Goal: Transaction & Acquisition: Purchase product/service

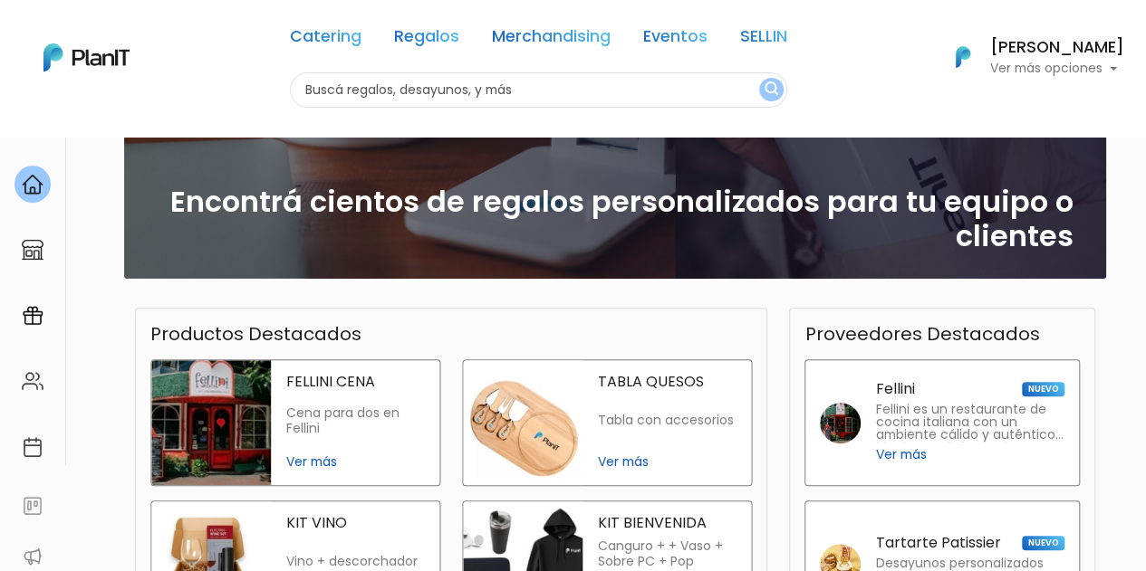
scroll to position [272, 0]
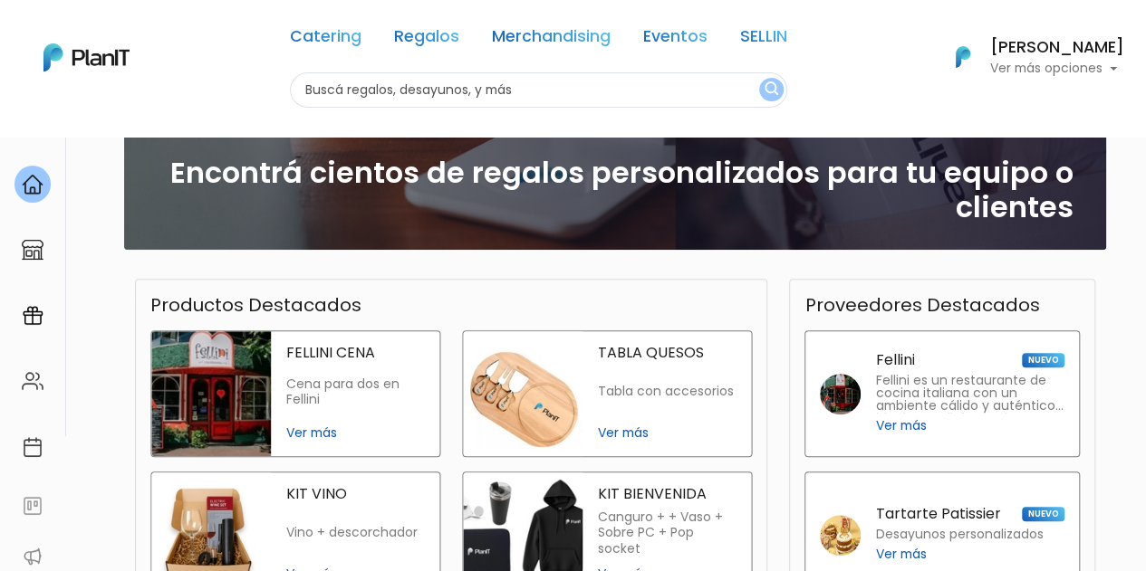
click at [697, 41] on link "Eventos" at bounding box center [675, 40] width 64 height 22
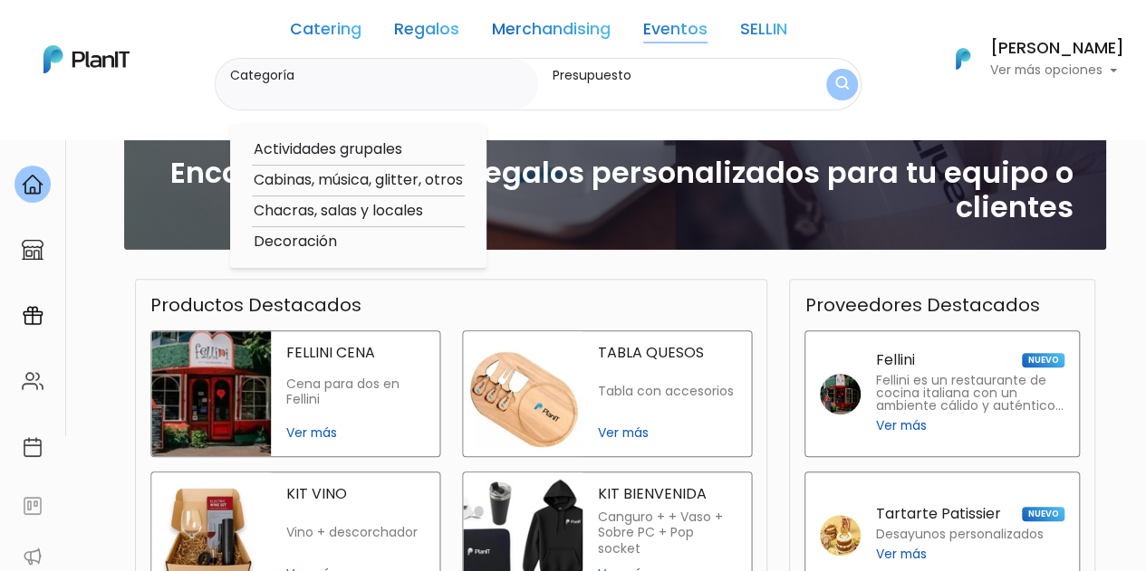
click at [363, 148] on option "Actividades grupales" at bounding box center [358, 150] width 213 height 23
type input "Actividades grupales"
type input "$0 - $1000"
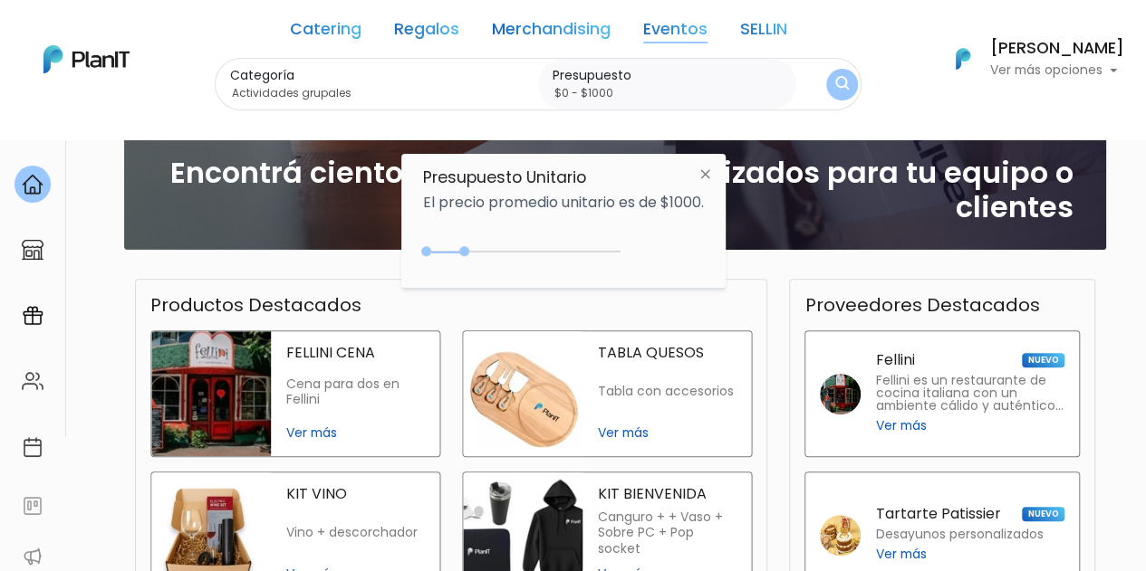
click at [845, 86] on img "submit" at bounding box center [842, 84] width 14 height 17
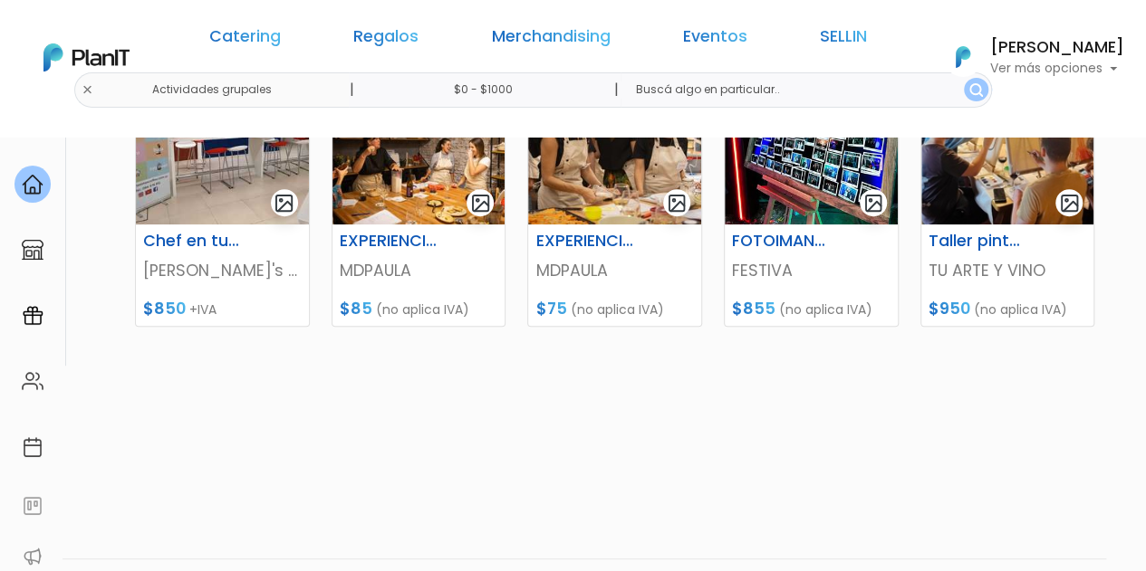
scroll to position [212, 0]
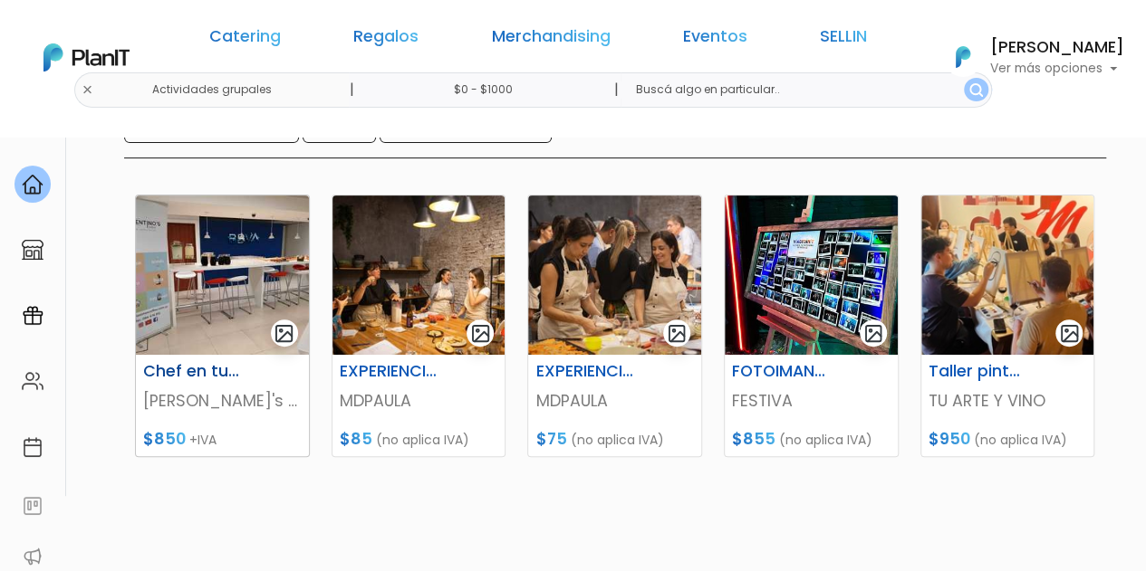
click at [171, 257] on img at bounding box center [222, 275] width 173 height 159
click at [407, 367] on h6 "EXPERIENCIA GASTRONOMICA" at bounding box center [389, 371] width 120 height 19
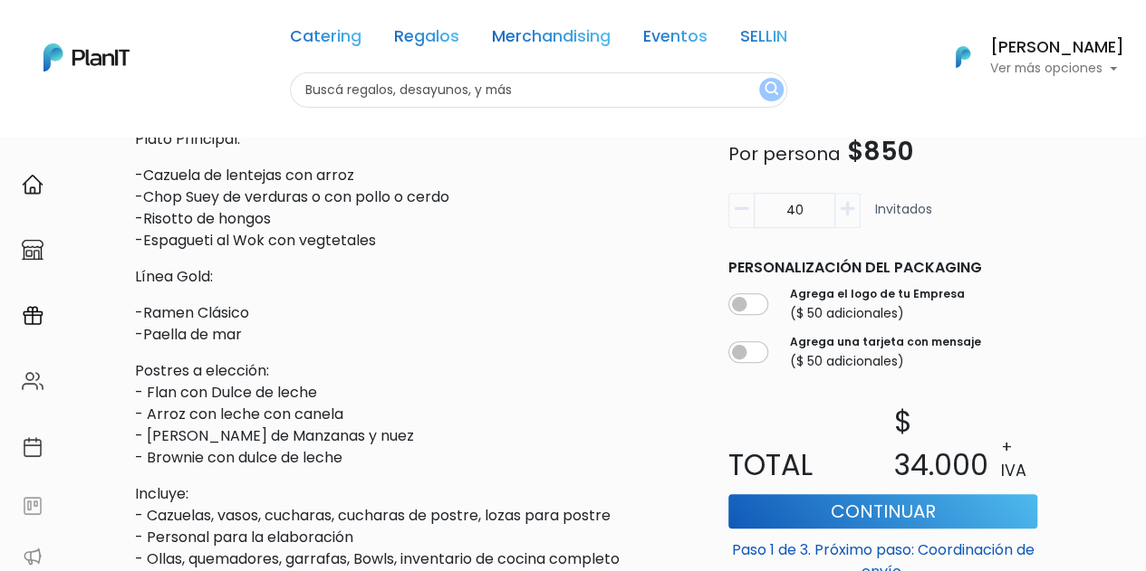
scroll to position [543, 0]
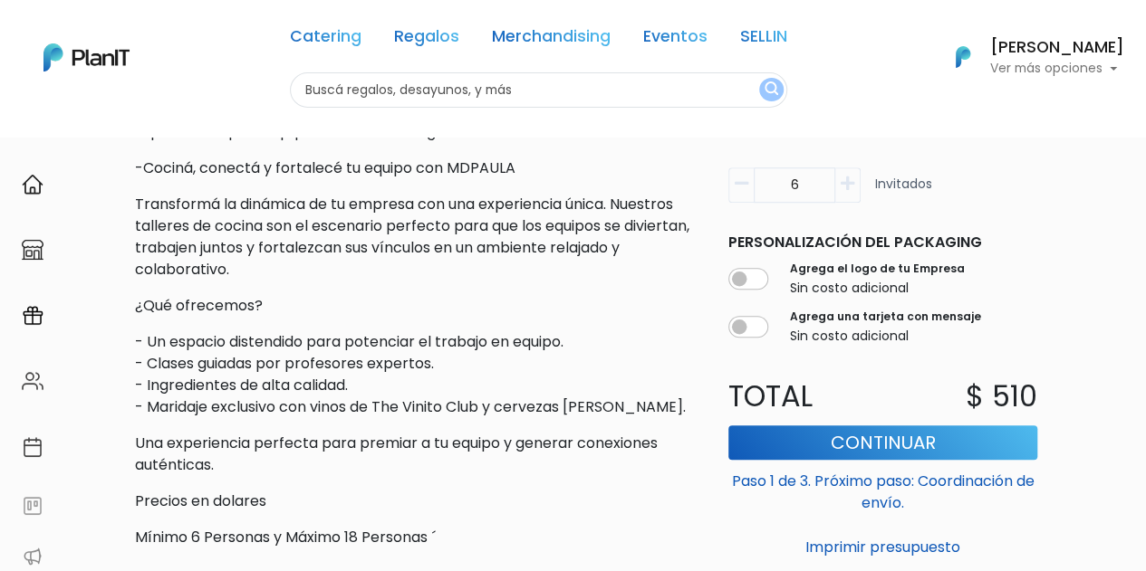
scroll to position [634, 0]
